Goal: Task Accomplishment & Management: Use online tool/utility

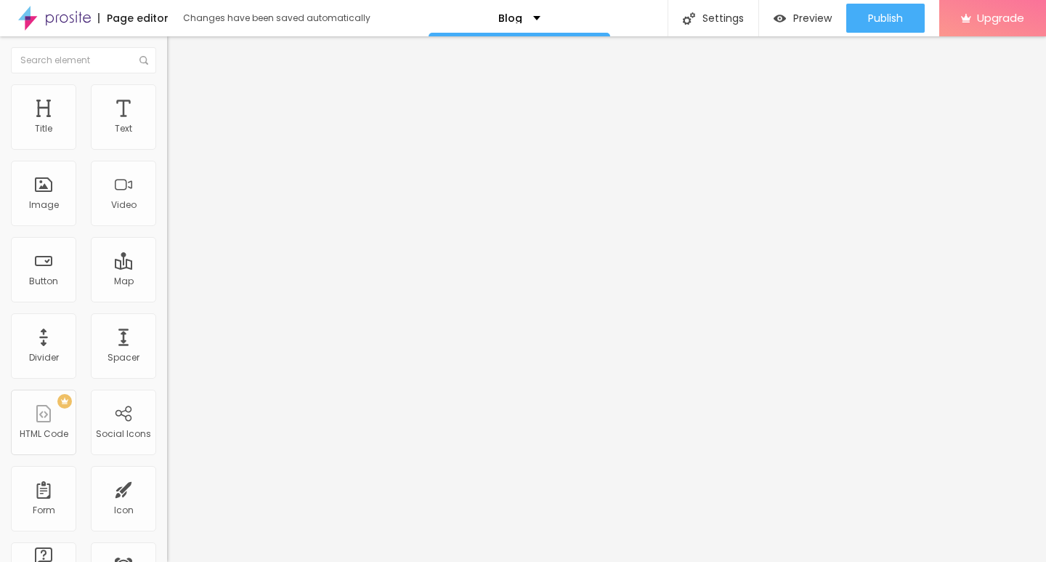
scroll to position [73, 0]
click at [167, 134] on div at bounding box center [250, 128] width 167 height 12
drag, startPoint x: 117, startPoint y: 145, endPoint x: 124, endPoint y: 143, distance: 7.4
click at [167, 144] on div at bounding box center [250, 139] width 167 height 35
click at [167, 143] on img at bounding box center [172, 139] width 10 height 10
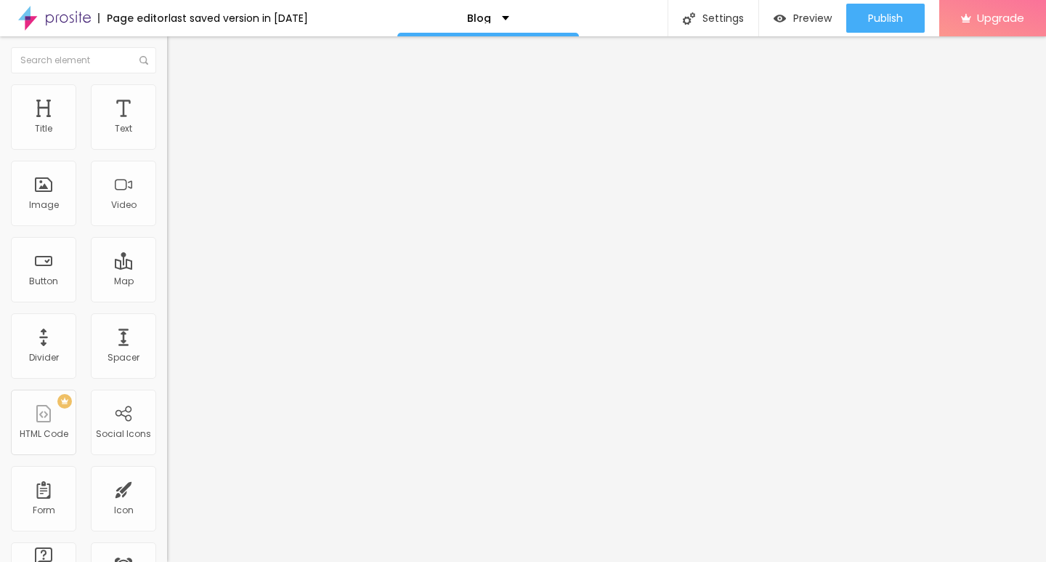
click at [167, 147] on img at bounding box center [172, 150] width 10 height 10
click at [167, 147] on div at bounding box center [250, 139] width 167 height 35
click at [167, 90] on img at bounding box center [173, 90] width 13 height 13
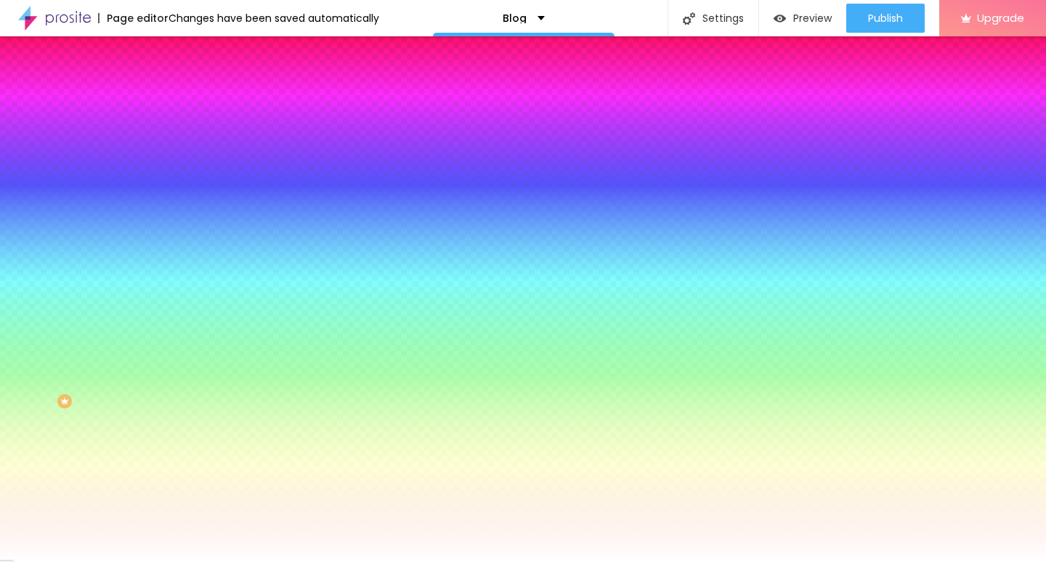
click at [167, 99] on li "Advanced" at bounding box center [250, 106] width 167 height 15
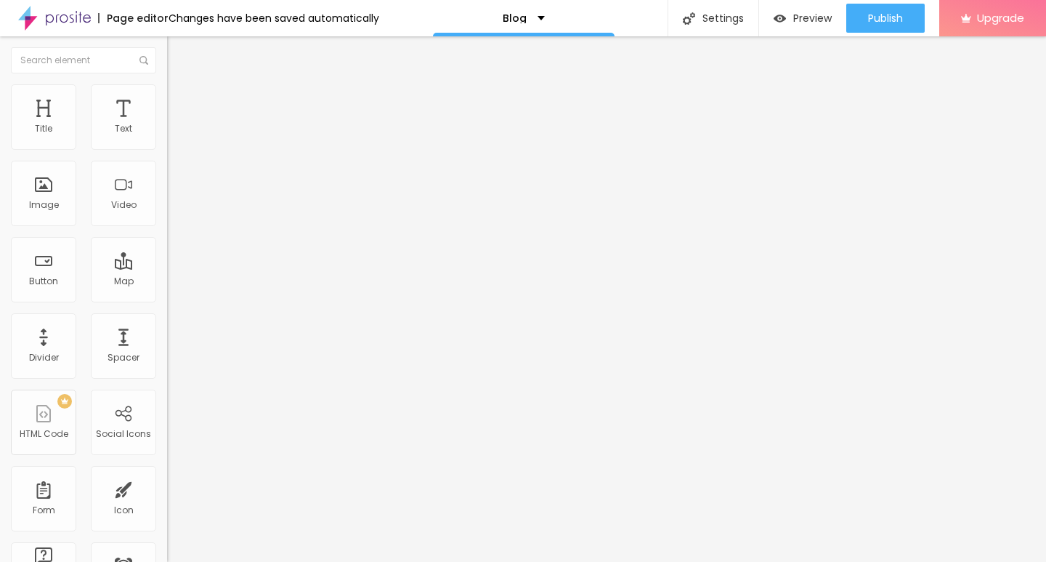
click at [167, 63] on button "Edit Coluna" at bounding box center [250, 52] width 167 height 33
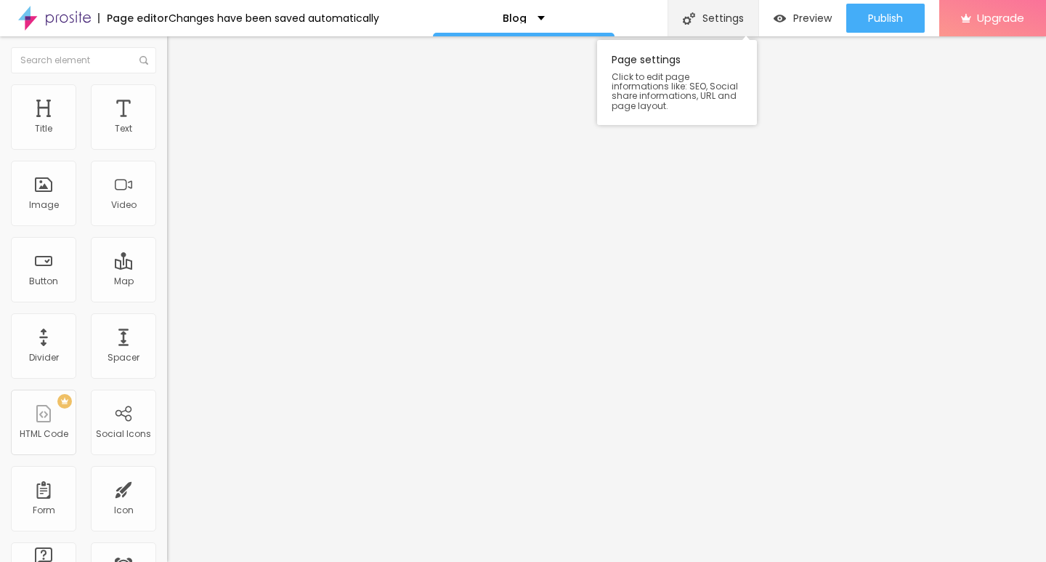
click at [735, 21] on div "Settings" at bounding box center [713, 18] width 91 height 36
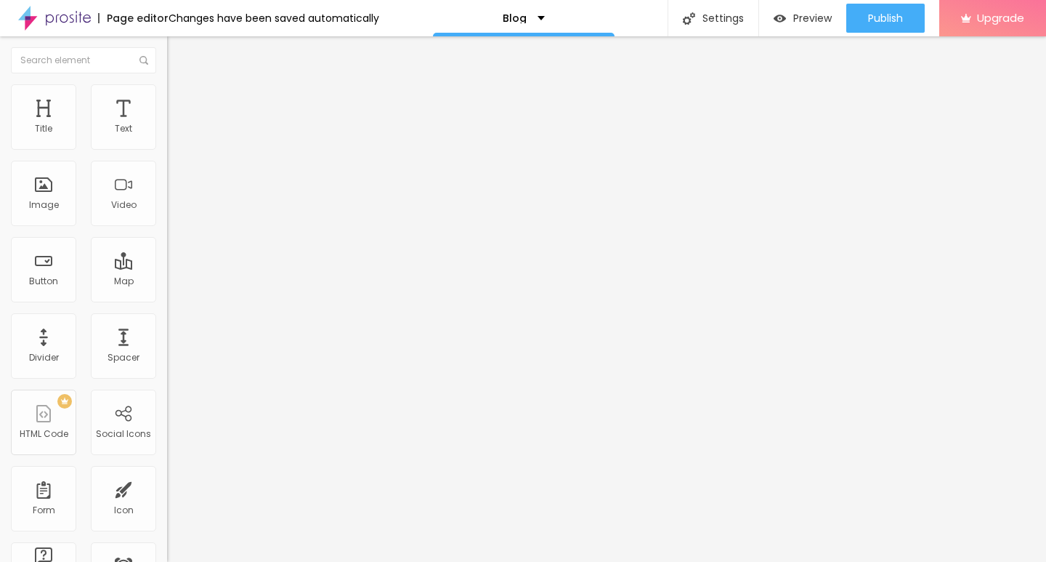
click at [180, 86] on span "Content" at bounding box center [198, 79] width 36 height 12
click at [167, 63] on button "Edit Coluna" at bounding box center [250, 52] width 167 height 33
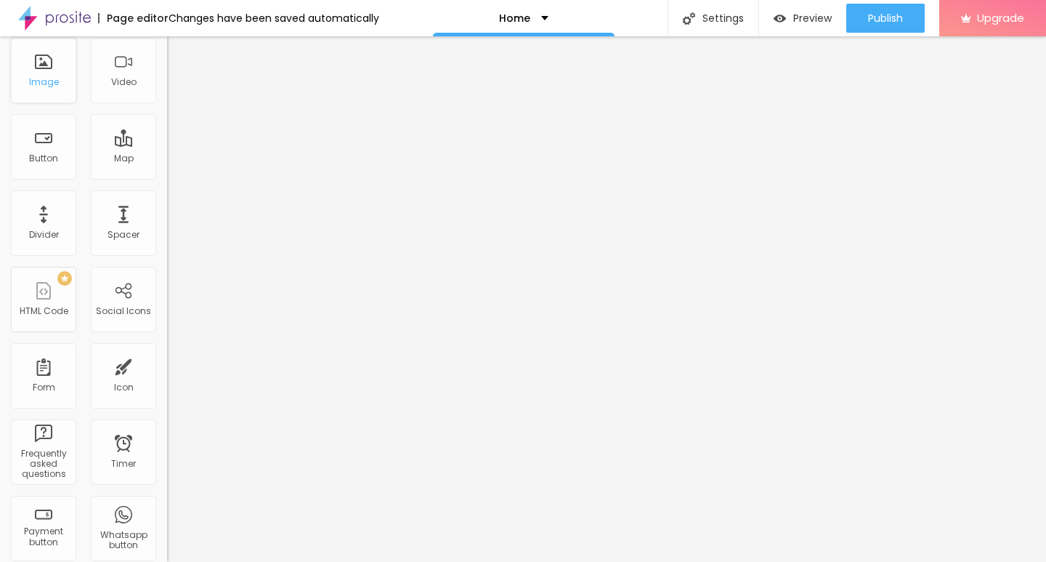
scroll to position [145, 0]
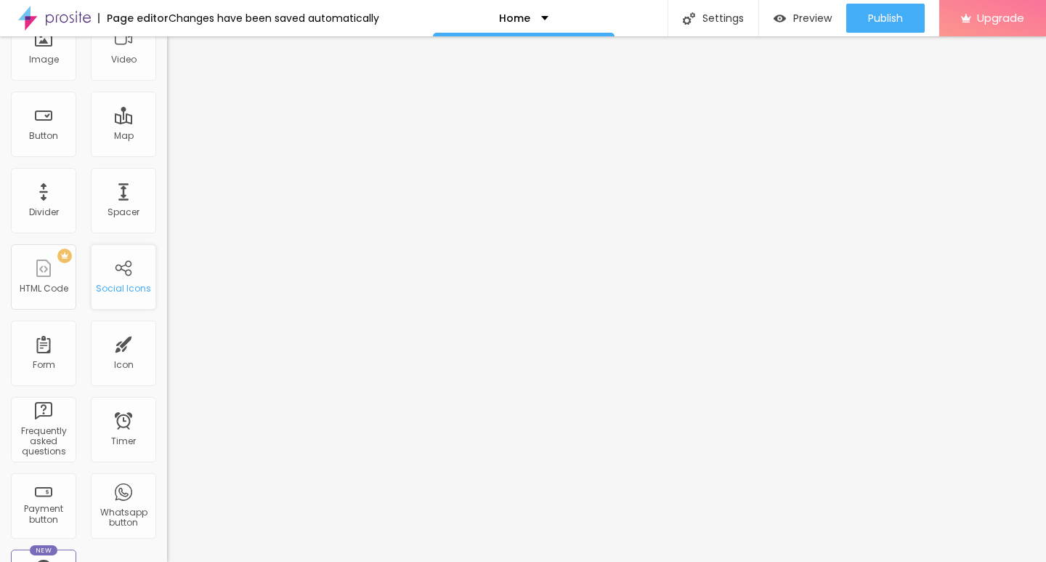
click at [124, 249] on div "Social Icons" at bounding box center [123, 276] width 65 height 65
click at [124, 262] on div "Social Icons" at bounding box center [123, 276] width 65 height 65
click at [121, 283] on div "Social Icons" at bounding box center [123, 288] width 55 height 10
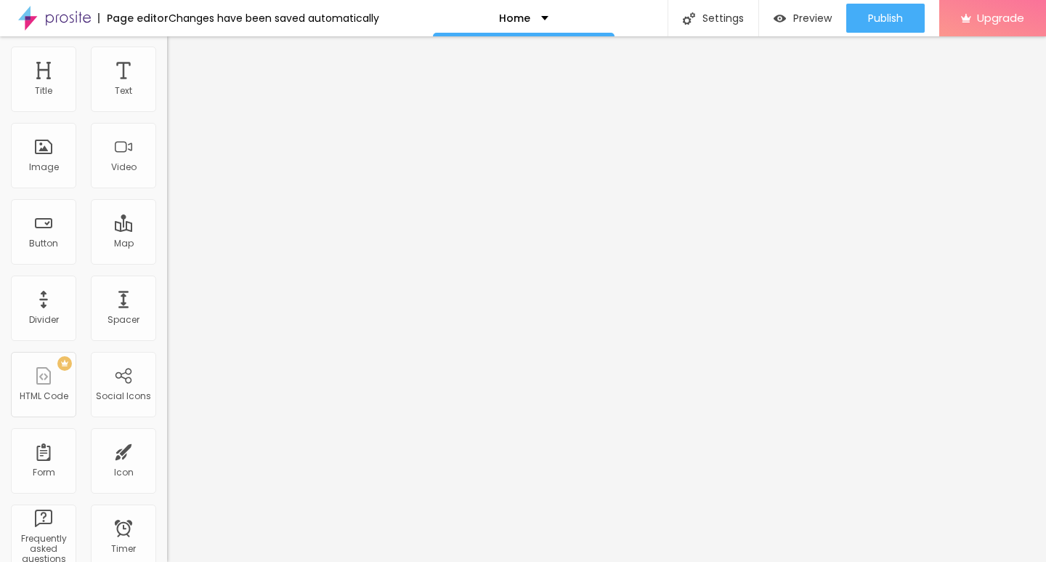
scroll to position [0, 0]
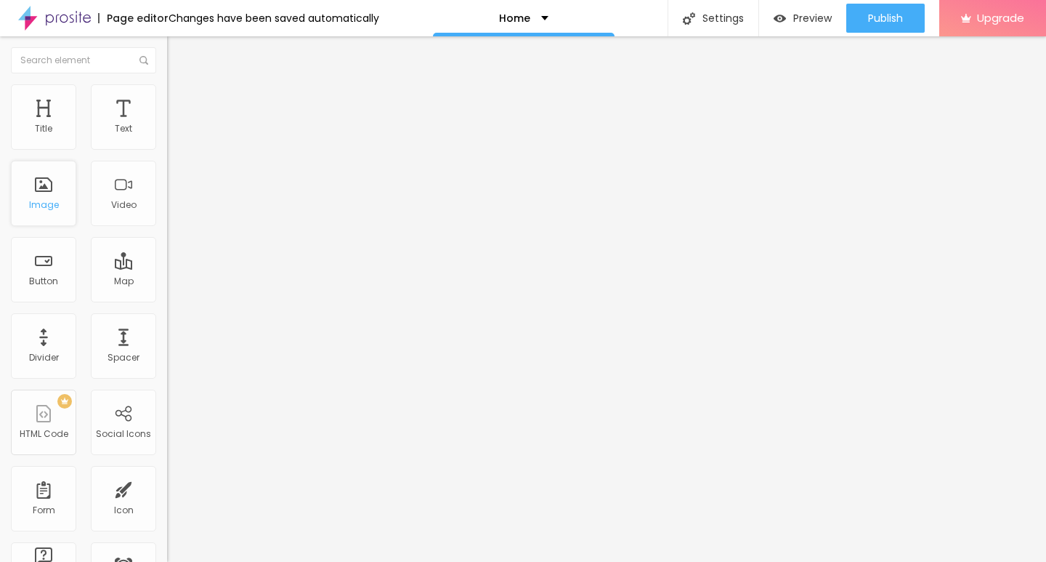
click at [42, 209] on div "Image" at bounding box center [44, 205] width 30 height 10
click at [167, 125] on span "Add image" at bounding box center [197, 119] width 60 height 12
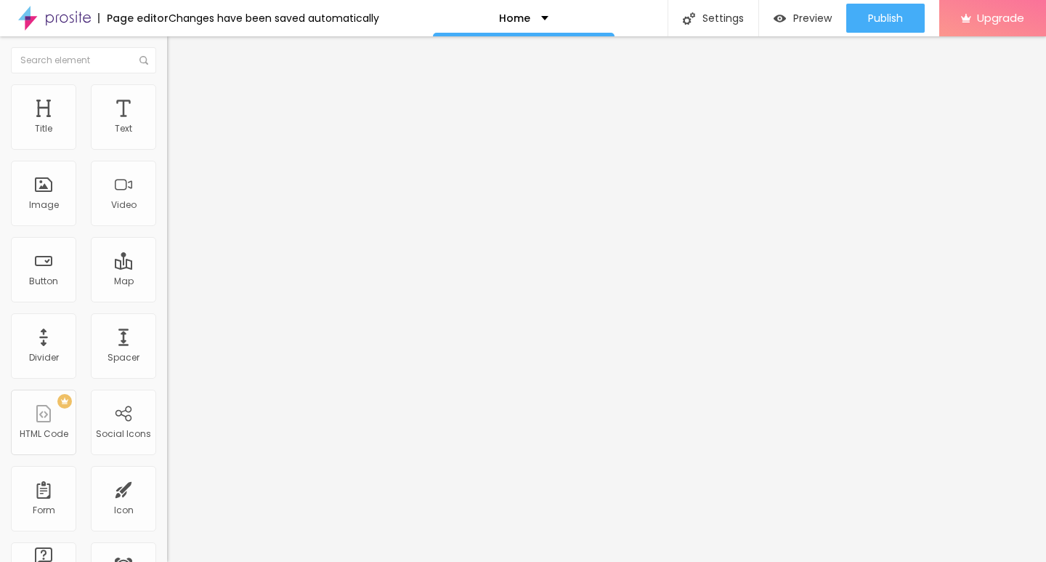
click at [167, 125] on span "Change image" at bounding box center [206, 119] width 78 height 12
click at [167, 147] on input "text" at bounding box center [254, 139] width 174 height 15
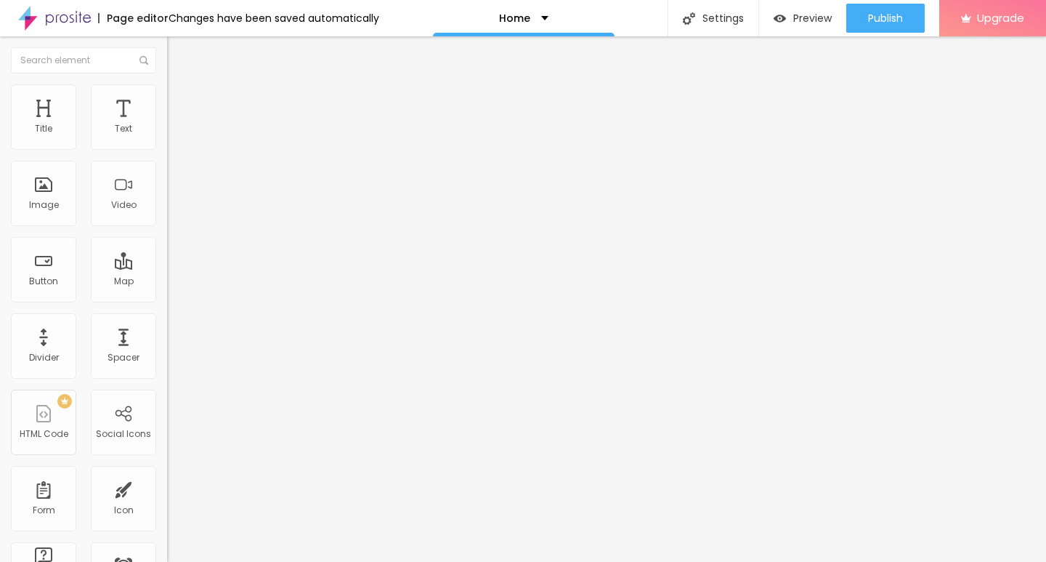
paste input "Fusion Air Travels"
type input "Fusion Air Travels"
click at [167, 298] on input "https://" at bounding box center [254, 290] width 174 height 15
click at [167, 457] on div "Edit Image Content Style Advanced Change image Image description (Alt) Fusion A…" at bounding box center [250, 298] width 167 height 525
click at [167, 87] on img at bounding box center [173, 90] width 13 height 13
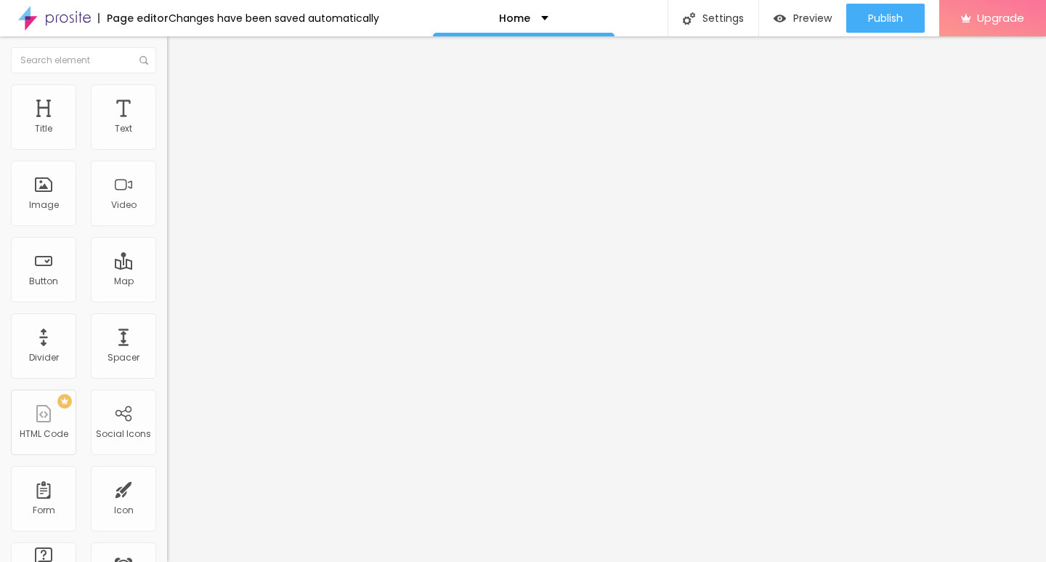
click at [167, 99] on img at bounding box center [173, 105] width 13 height 13
click at [167, 60] on button "Edit Image" at bounding box center [250, 52] width 167 height 33
click at [61, 345] on div "Divider" at bounding box center [43, 345] width 65 height 65
click at [178, 57] on img "button" at bounding box center [184, 53] width 12 height 12
click at [105, 132] on div "Text" at bounding box center [123, 116] width 65 height 65
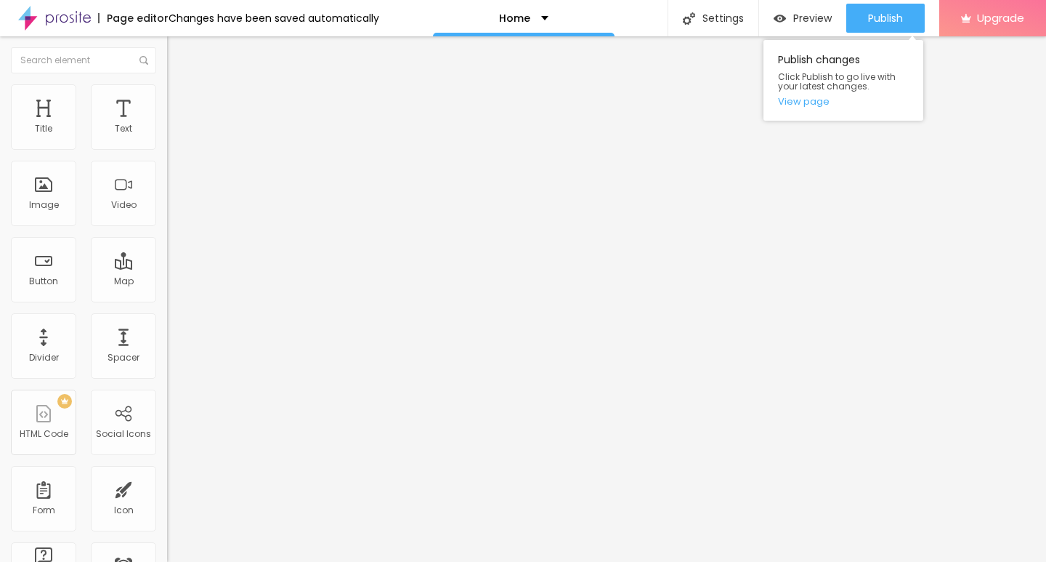
click at [878, 33] on div "Publish changes Click Publish to go live with your latest changes. View page" at bounding box center [844, 77] width 160 height 88
click at [807, 100] on link "View page" at bounding box center [843, 101] width 131 height 9
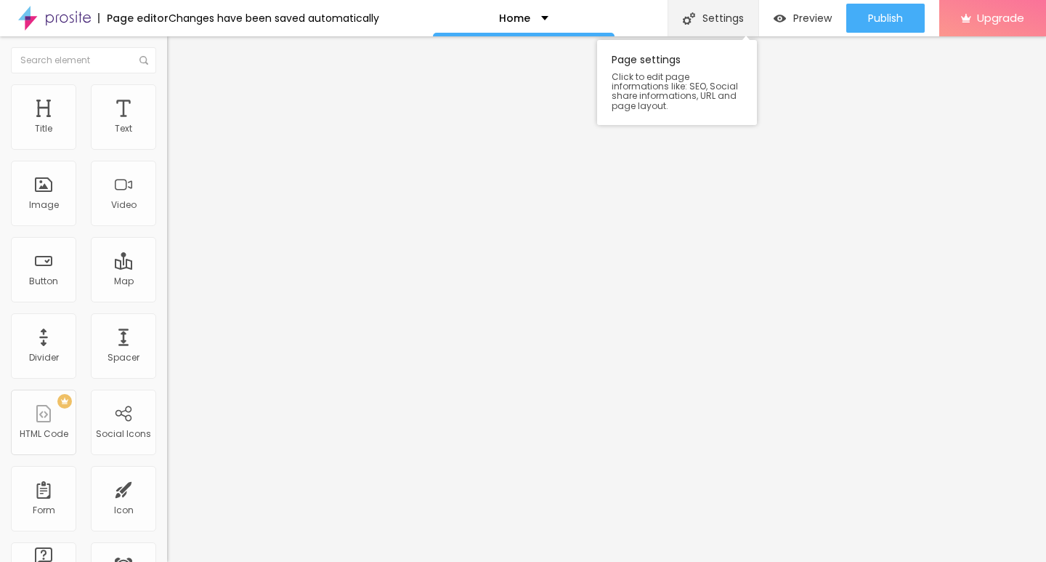
click at [724, 19] on div "Settings" at bounding box center [713, 18] width 91 height 36
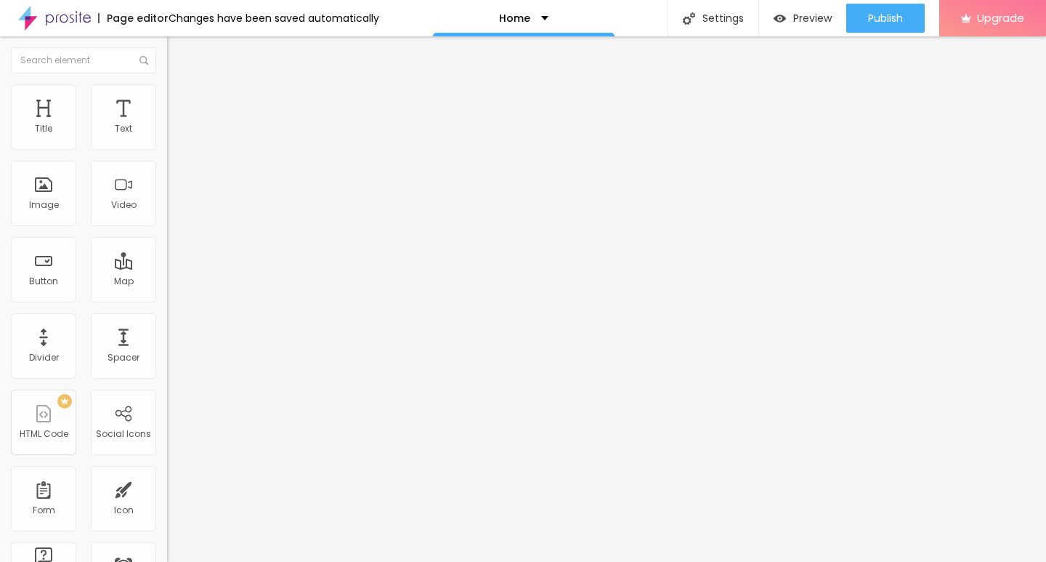
click at [513, 17] on p "Home" at bounding box center [514, 18] width 31 height 10
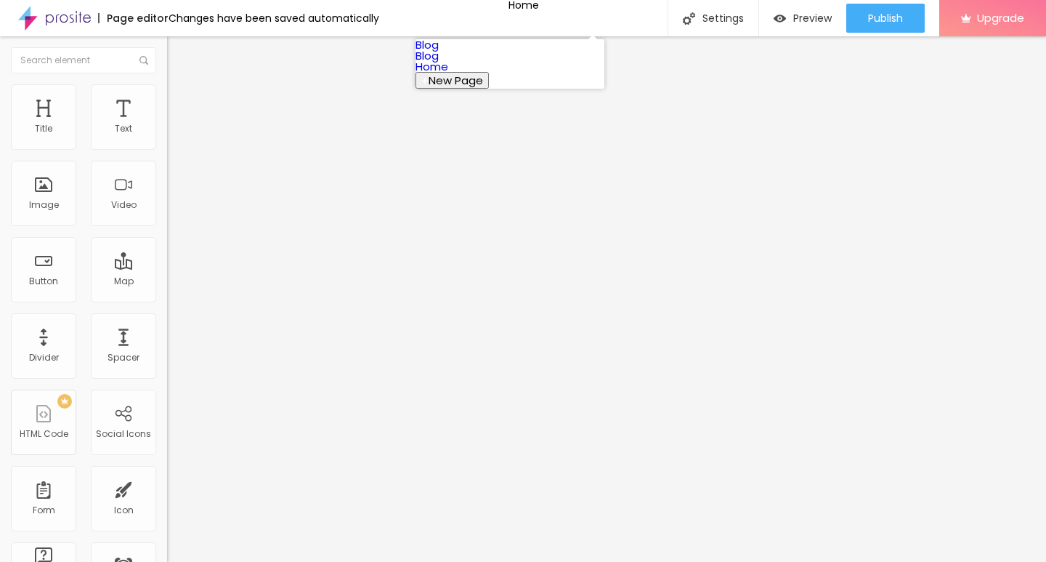
click at [439, 63] on link "Blog" at bounding box center [427, 55] width 23 height 15
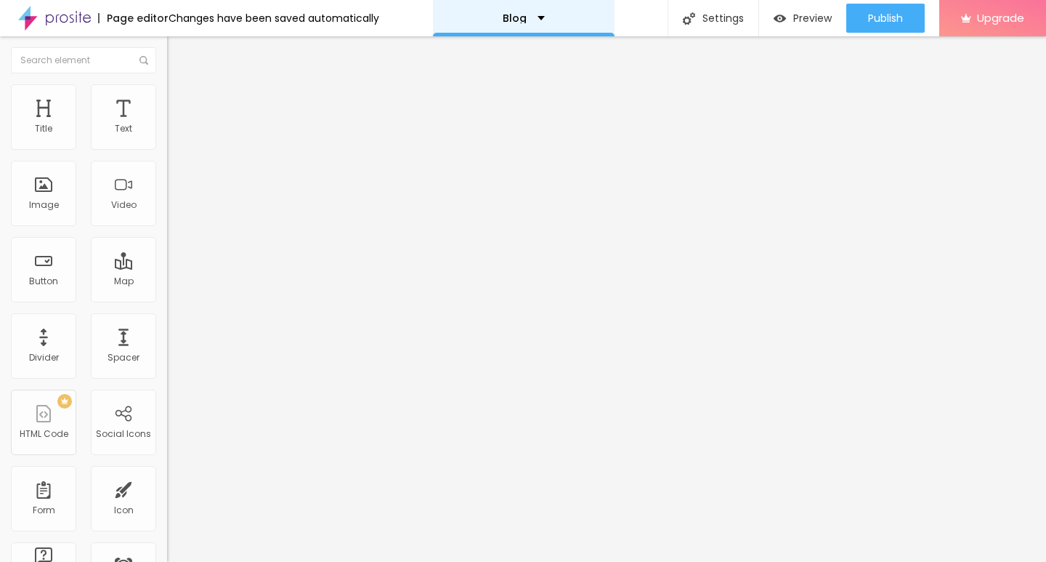
click at [522, 12] on div "Blog" at bounding box center [524, 18] width 182 height 36
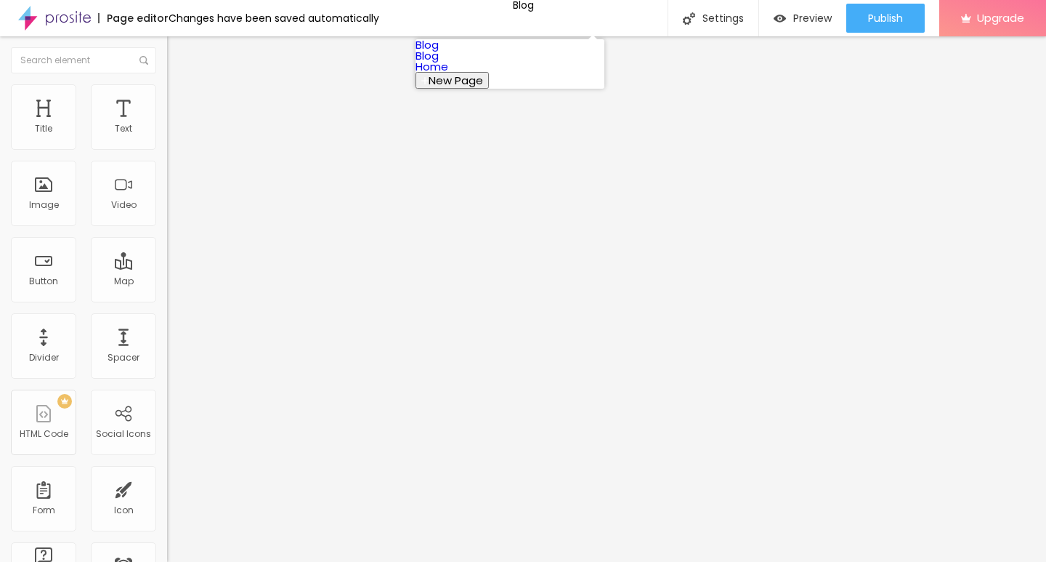
click at [439, 47] on link "Blog" at bounding box center [427, 44] width 23 height 15
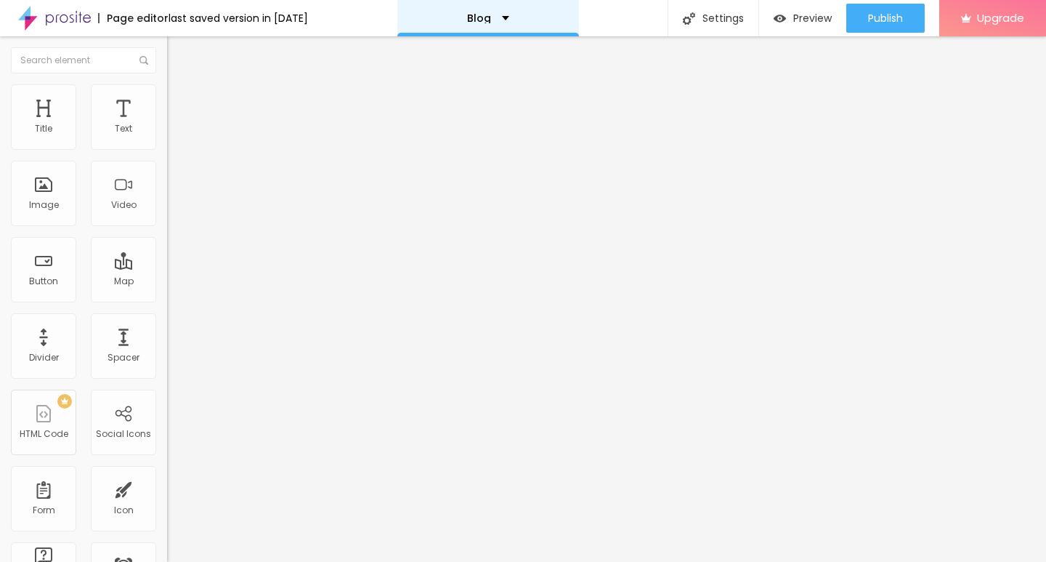
click at [519, 25] on div "Blog" at bounding box center [488, 18] width 182 height 36
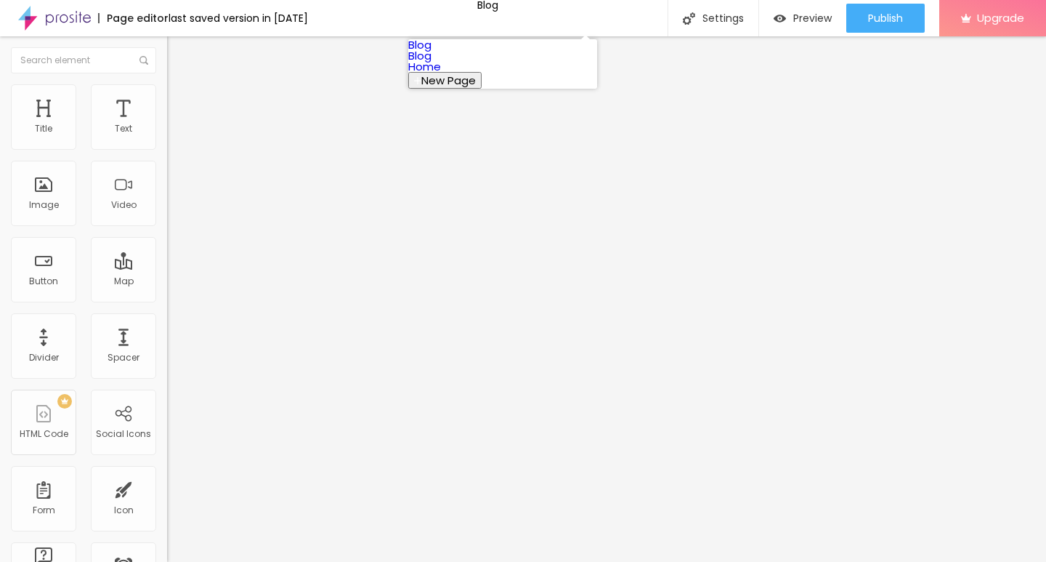
click at [432, 63] on link "Blog" at bounding box center [419, 55] width 23 height 15
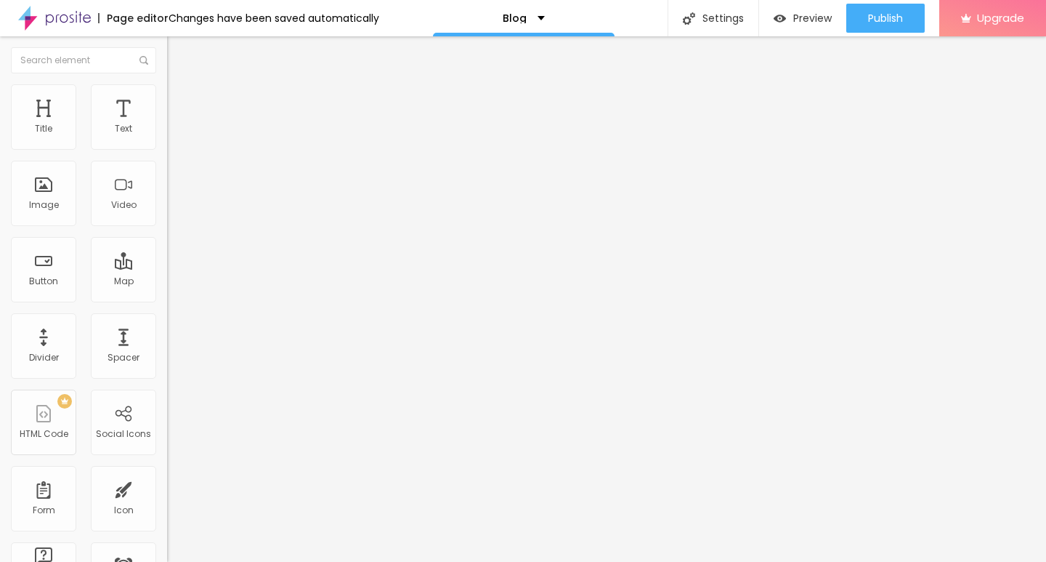
click at [180, 86] on span "Content" at bounding box center [198, 79] width 36 height 12
click at [167, 61] on button "Edit Coluna" at bounding box center [250, 52] width 167 height 33
click at [167, 122] on div "Align" at bounding box center [250, 117] width 167 height 9
click at [167, 90] on li "Style" at bounding box center [250, 91] width 167 height 15
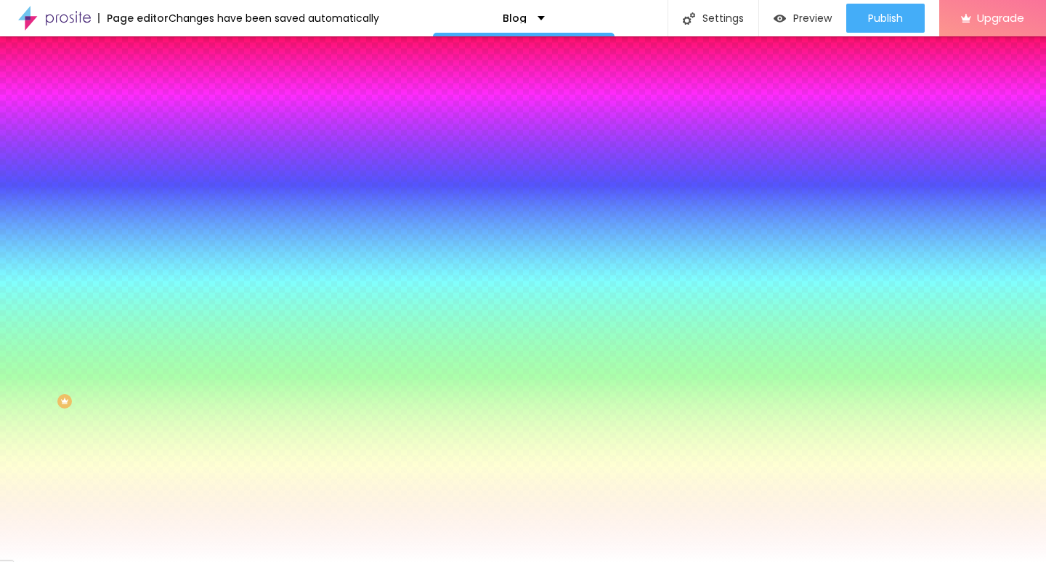
click at [178, 50] on div "Edit Coluna" at bounding box center [218, 53] width 80 height 12
click at [178, 56] on div "Edit Coluna" at bounding box center [218, 53] width 80 height 12
click at [178, 55] on img "button" at bounding box center [184, 53] width 12 height 12
click at [178, 57] on img "button" at bounding box center [184, 53] width 12 height 12
click at [178, 56] on img "button" at bounding box center [184, 53] width 12 height 12
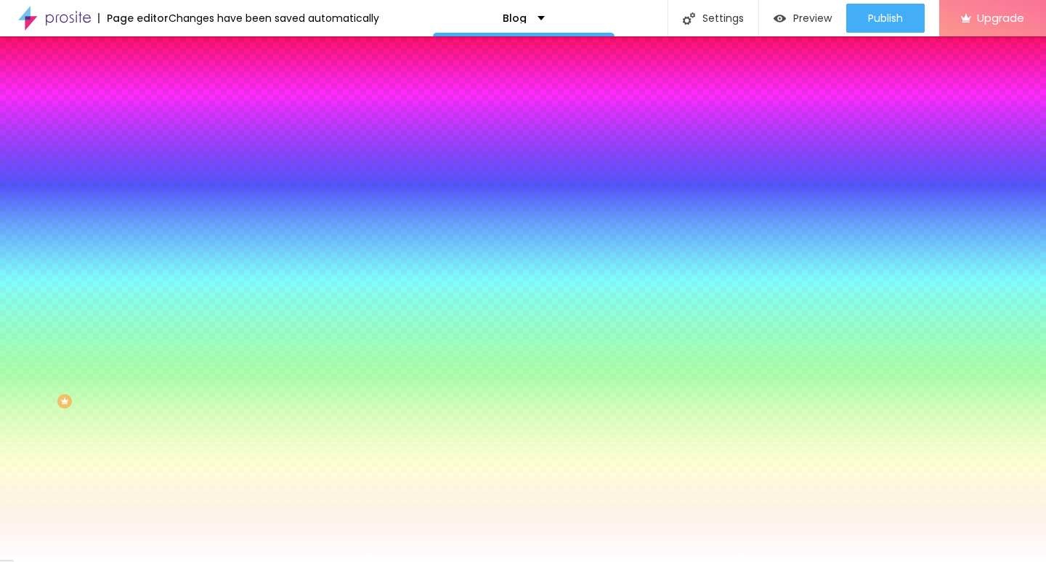
click at [178, 56] on img "button" at bounding box center [184, 53] width 12 height 12
click at [178, 52] on div "Edit Coluna" at bounding box center [218, 53] width 80 height 12
click at [167, 60] on button "Edit Coluna" at bounding box center [250, 52] width 167 height 33
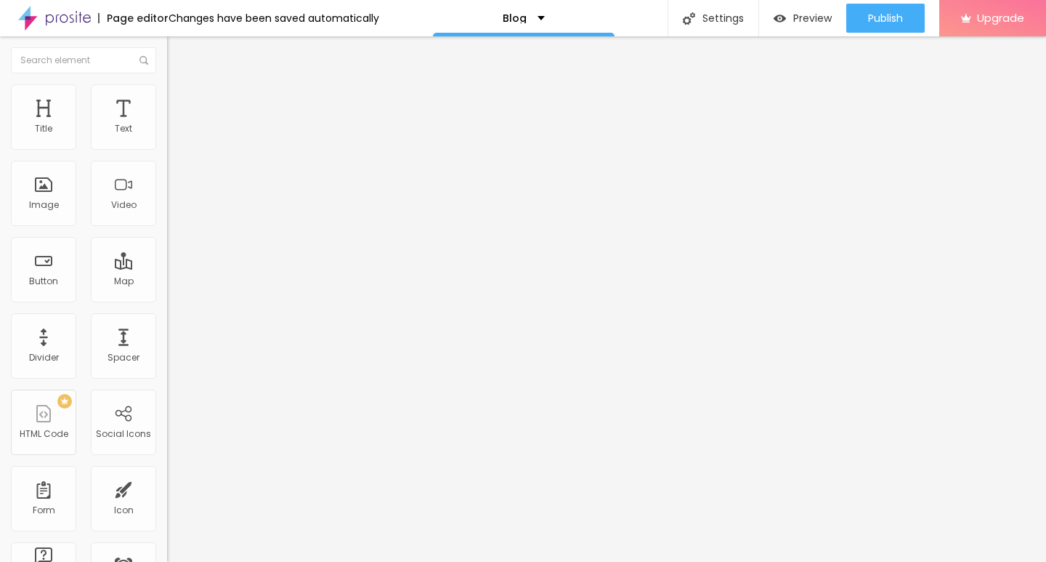
click at [167, 299] on input "https://" at bounding box center [254, 292] width 174 height 15
click at [178, 57] on img "button" at bounding box center [184, 53] width 12 height 12
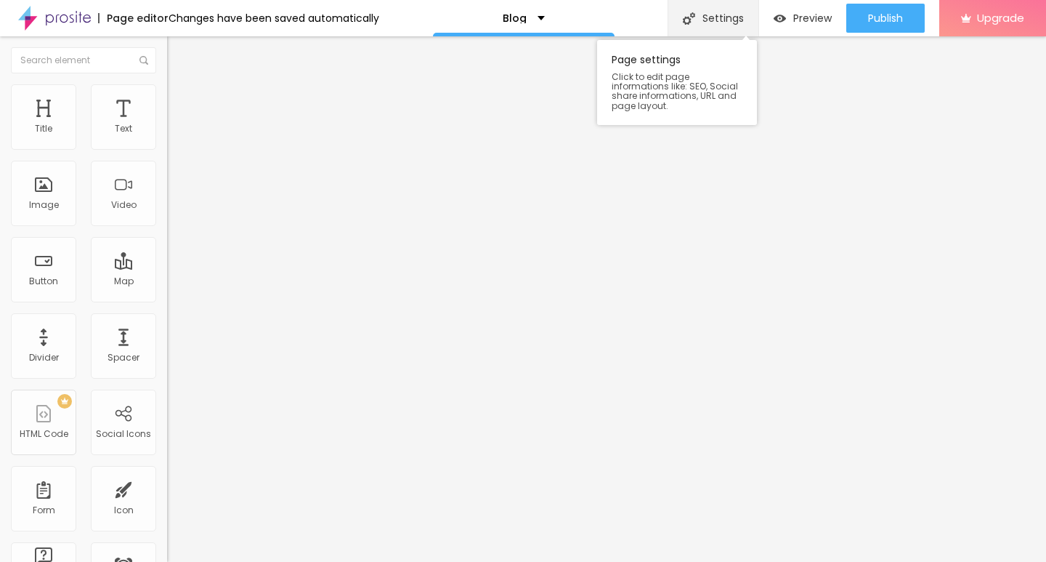
click at [700, 19] on div "Settings" at bounding box center [713, 18] width 91 height 36
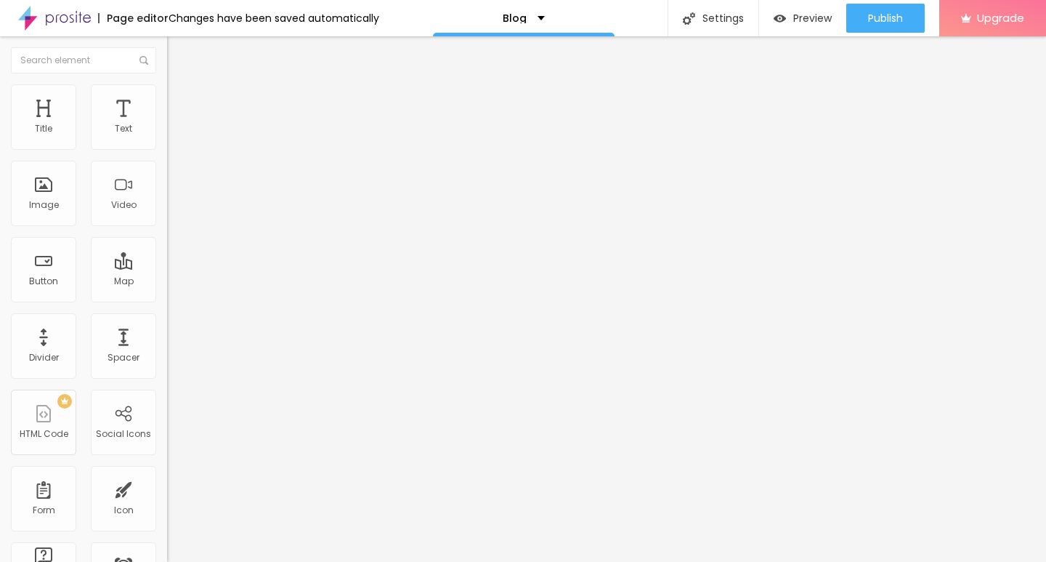
click at [804, 561] on div "Page Settings" at bounding box center [523, 573] width 1046 height 22
click at [799, 561] on div "Page Settings" at bounding box center [523, 573] width 1046 height 22
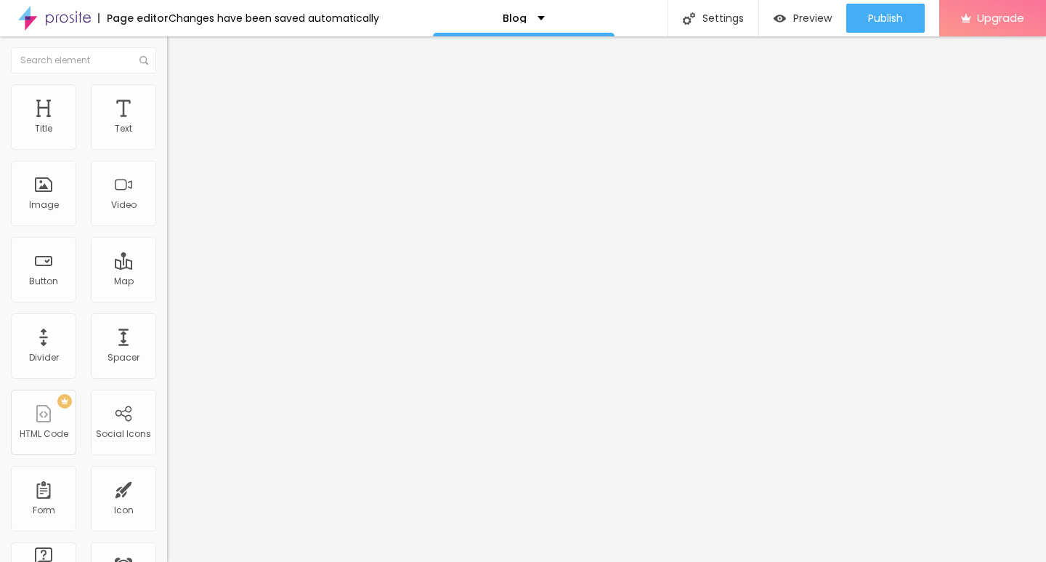
click at [116, 18] on div "Page editor" at bounding box center [133, 18] width 70 height 10
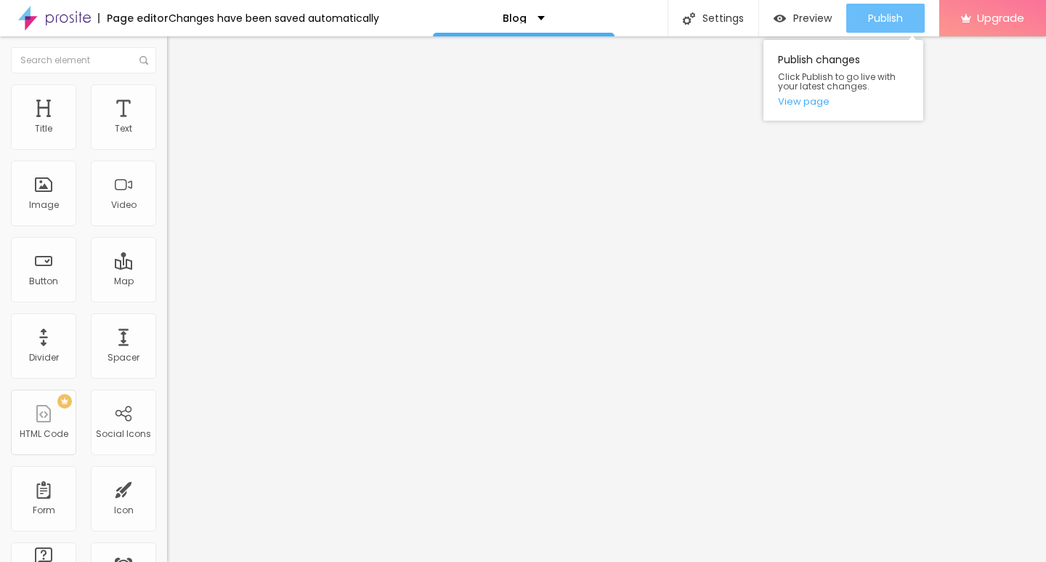
click at [865, 31] on button "Publish" at bounding box center [885, 18] width 78 height 29
click at [852, 25] on button "Publish" at bounding box center [885, 18] width 78 height 29
click at [809, 98] on link "View page" at bounding box center [843, 101] width 131 height 9
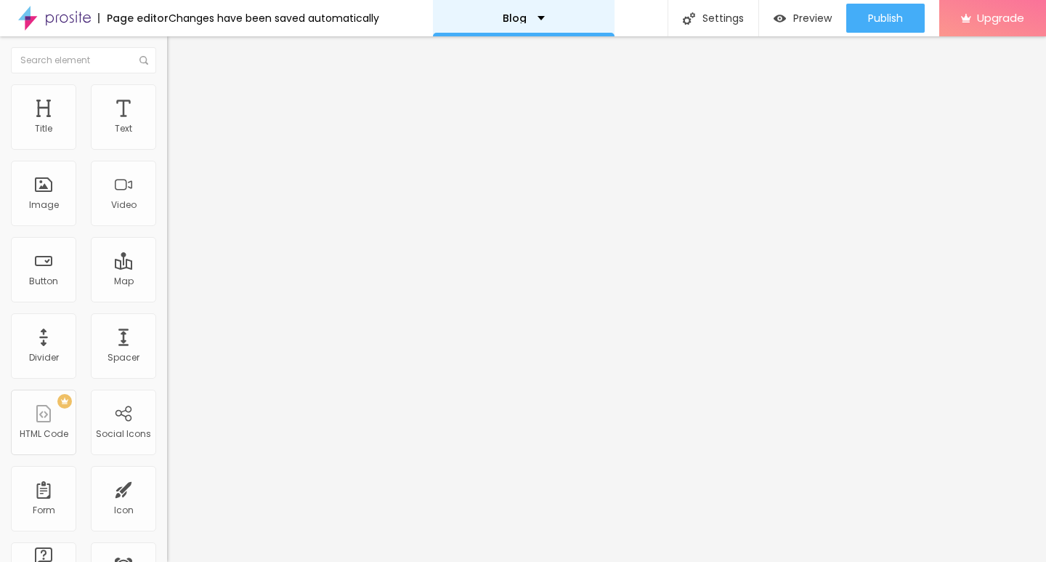
click at [533, 15] on div "Blog" at bounding box center [524, 18] width 42 height 10
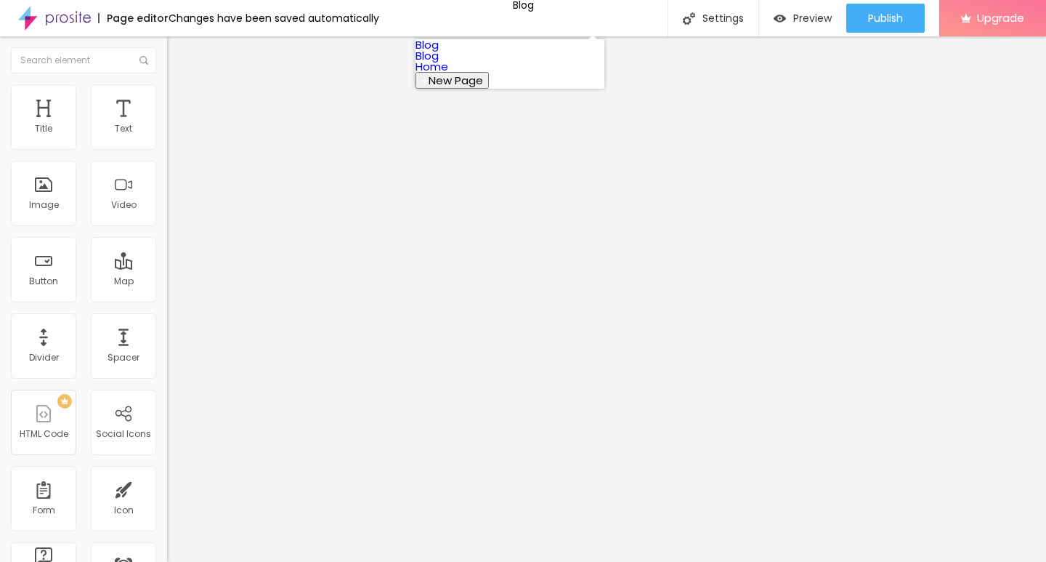
click at [448, 74] on link "Home" at bounding box center [432, 66] width 33 height 15
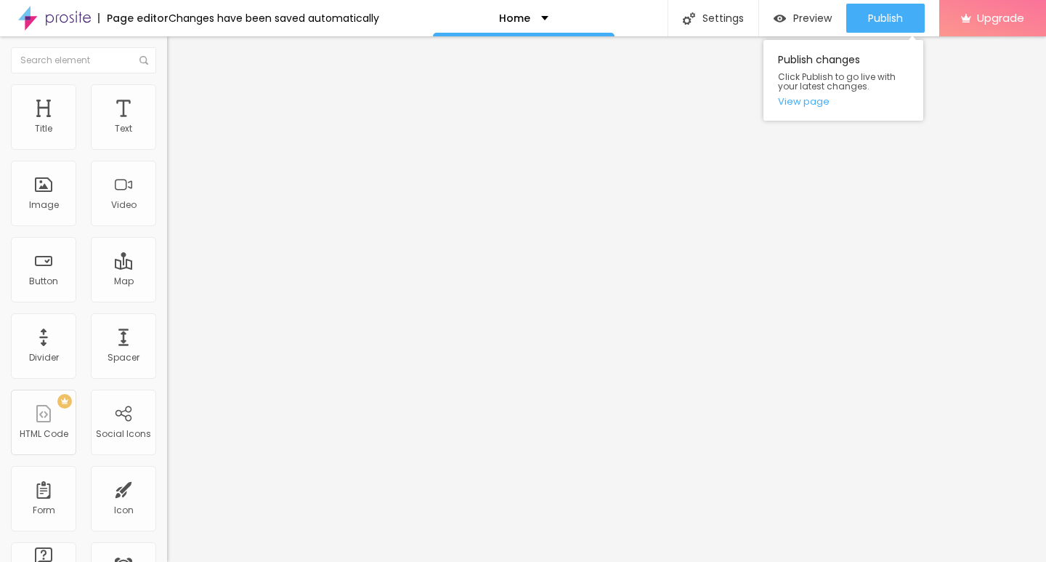
click at [871, 33] on div "Publish changes Click Publish to go live with your latest changes. View page" at bounding box center [844, 77] width 160 height 88
click at [871, 24] on span "Publish" at bounding box center [885, 18] width 35 height 12
click at [810, 110] on div "Publish changes Click Publish to go live with your latest changes. View page" at bounding box center [844, 80] width 160 height 81
click at [809, 97] on link "View page" at bounding box center [843, 101] width 131 height 9
click at [860, 12] on button "Publish" at bounding box center [885, 18] width 78 height 29
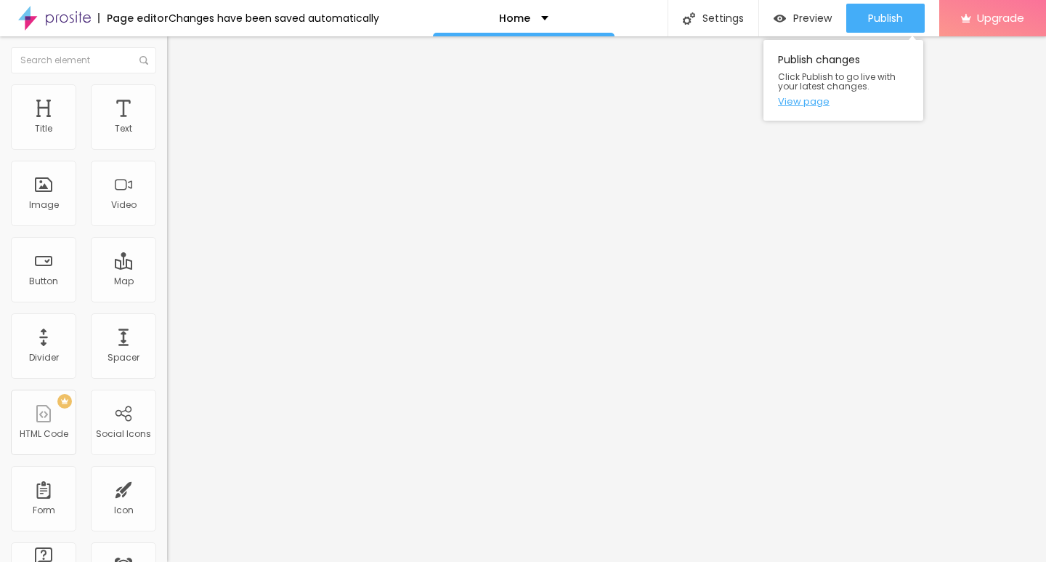
click at [811, 105] on link "View page" at bounding box center [843, 101] width 131 height 9
